Goal: Task Accomplishment & Management: Use online tool/utility

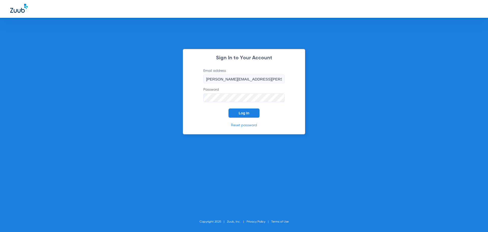
click at [242, 109] on button "Log In" at bounding box center [244, 112] width 31 height 9
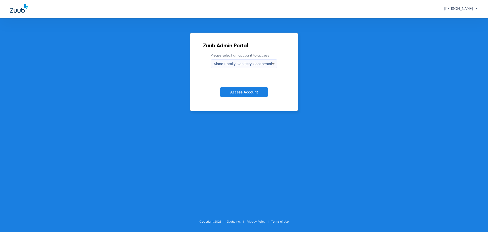
click at [241, 55] on label "Please select an account to access Aland Family Dentistry Continental" at bounding box center [244, 60] width 67 height 15
click at [238, 61] on div "Aland Family Dentistry Continental" at bounding box center [243, 63] width 58 height 9
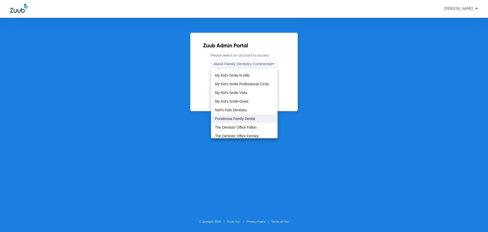
scroll to position [163, 0]
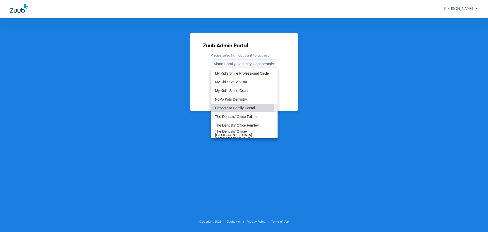
click at [234, 110] on mat-option "Ponderosa Family Dental" at bounding box center [244, 107] width 67 height 9
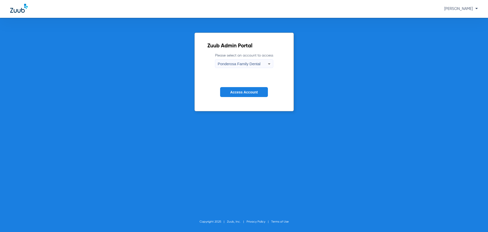
click at [242, 98] on form "Please select an account to access Ponderosa Family Dental Access Account" at bounding box center [243, 79] width 73 height 52
click at [245, 91] on span "Access Account" at bounding box center [243, 92] width 27 height 4
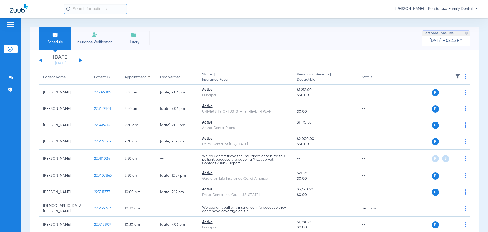
click at [81, 61] on button at bounding box center [80, 60] width 3 height 4
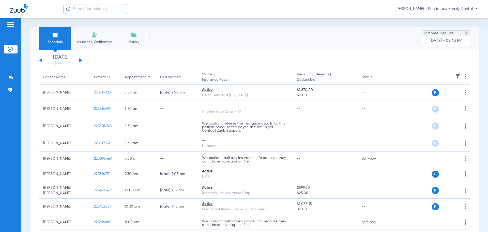
scroll to position [76, 0]
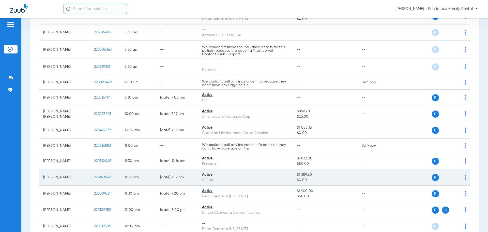
click at [462, 177] on td "P S" at bounding box center [431, 177] width 79 height 16
click at [460, 177] on div "P S" at bounding box center [429, 177] width 74 height 7
click at [461, 174] on div "P S" at bounding box center [429, 177] width 74 height 7
click at [460, 177] on div "P S" at bounding box center [429, 177] width 74 height 7
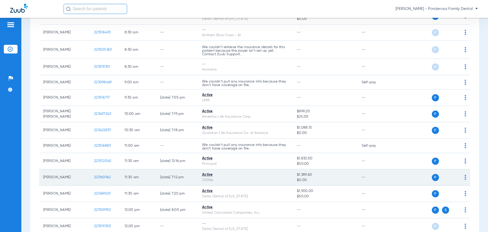
click at [462, 176] on td "P S" at bounding box center [431, 177] width 79 height 16
click at [465, 177] on img at bounding box center [466, 176] width 2 height 5
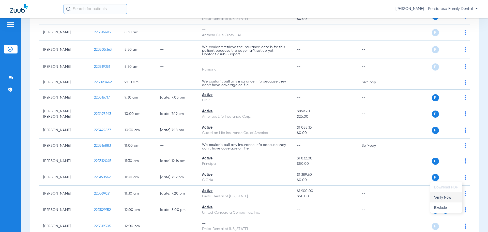
click at [436, 195] on span "Verify Now" at bounding box center [446, 197] width 24 height 4
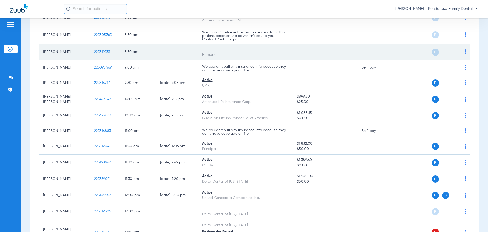
scroll to position [102, 0]
